Goal: Check status: Check status

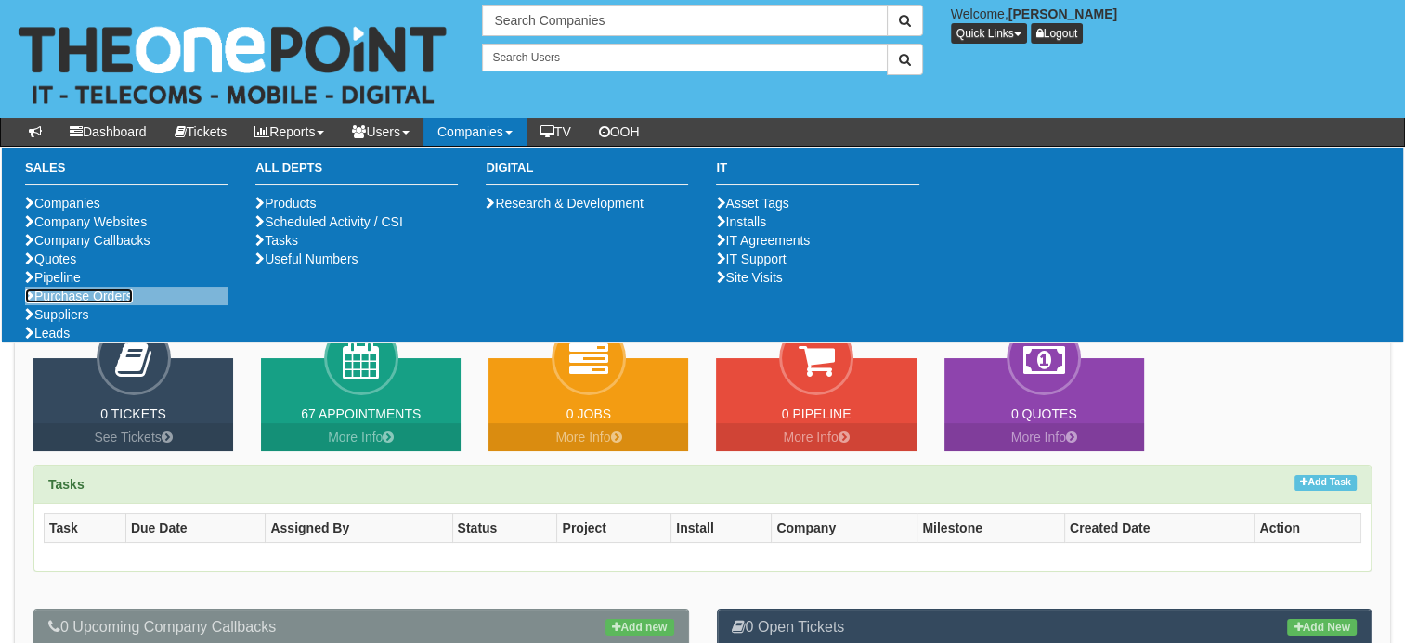
click at [73, 304] on link "Purchase Orders" at bounding box center [79, 296] width 108 height 15
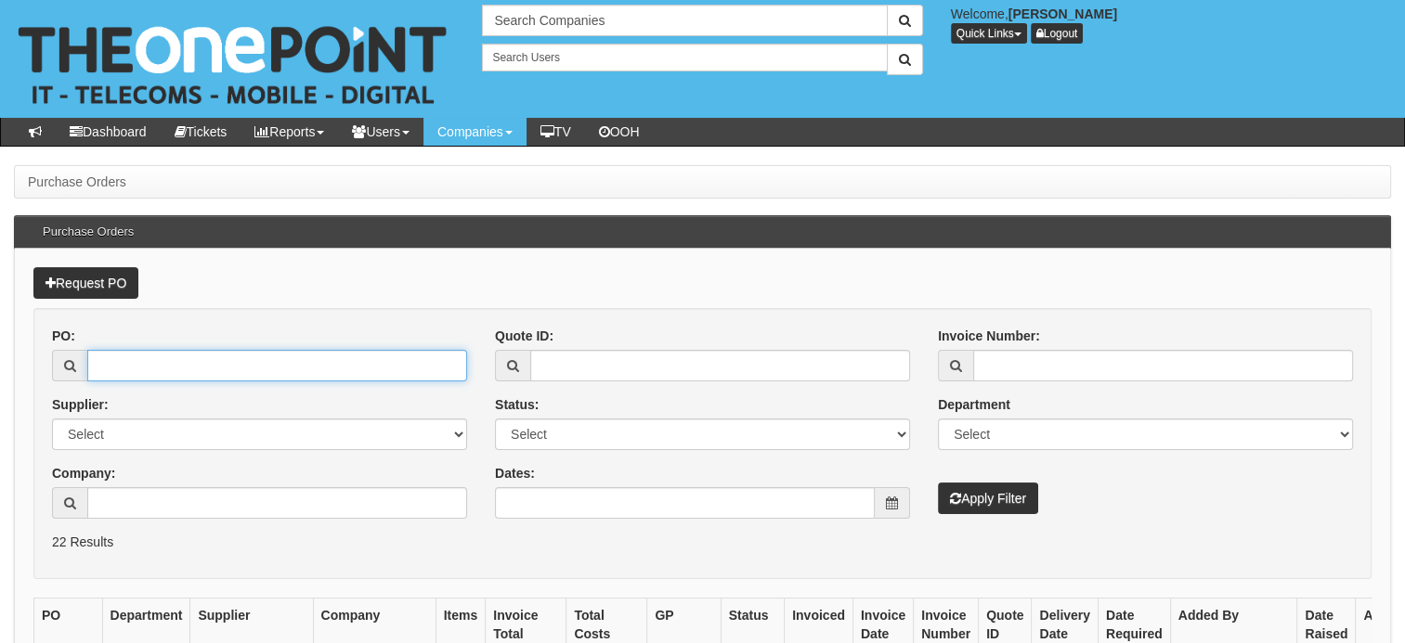
click at [174, 368] on input "PO:" at bounding box center [277, 366] width 380 height 32
paste input "19288"
type input "19288"
click at [1020, 483] on button "Apply Filter" at bounding box center [988, 499] width 100 height 32
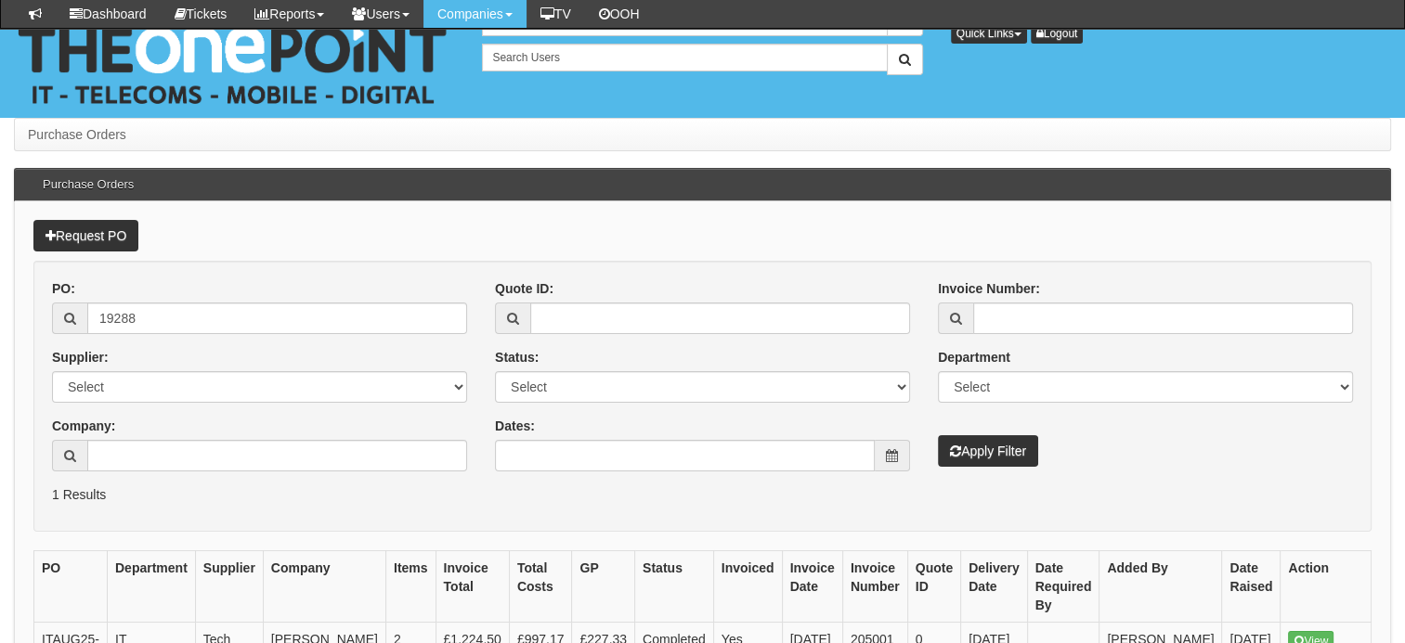
scroll to position [214, 0]
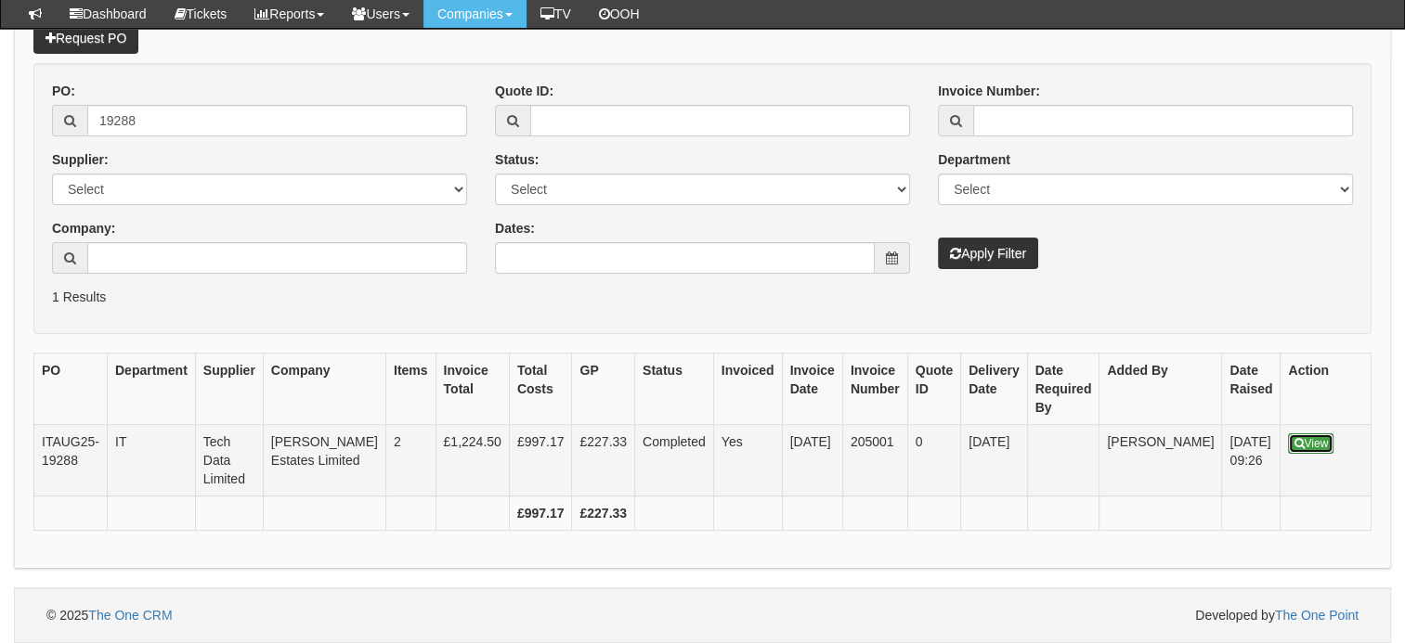
click at [1293, 438] on icon at bounding box center [1298, 443] width 10 height 11
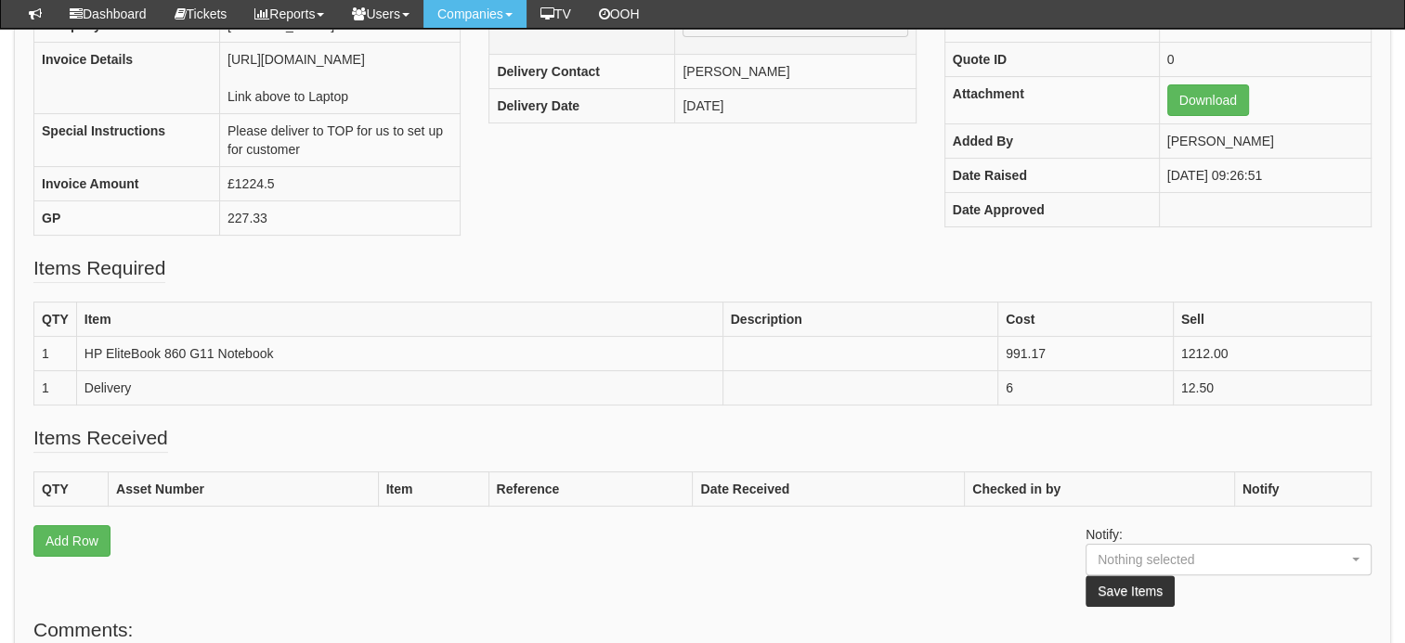
scroll to position [321, 0]
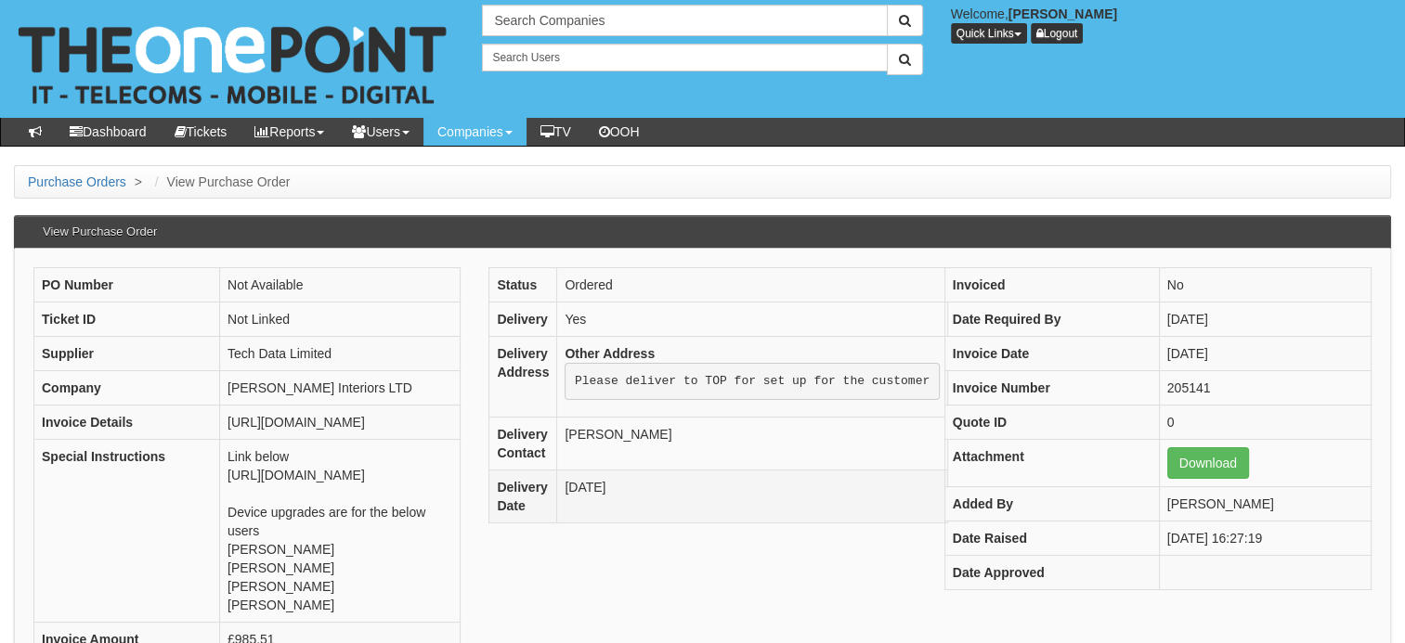
click at [821, 477] on td "[DATE]" at bounding box center [752, 496] width 390 height 53
